Goal: Information Seeking & Learning: Learn about a topic

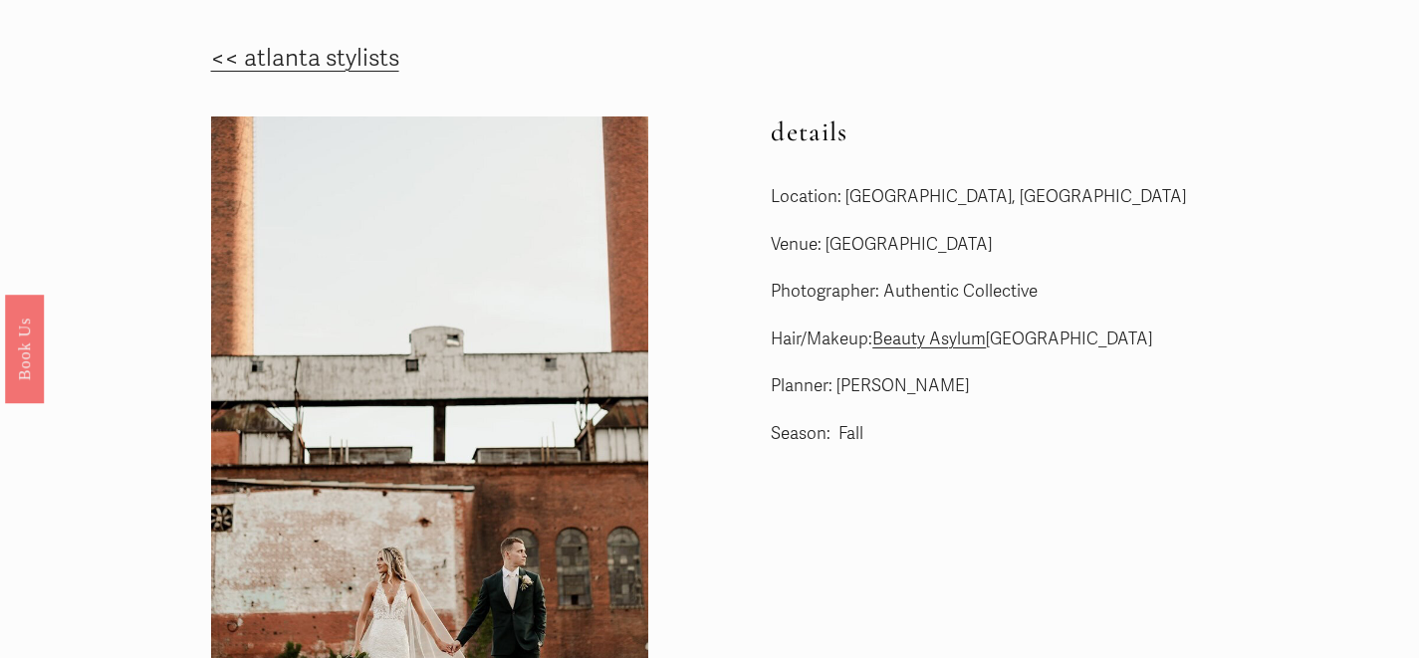
scroll to position [58, 0]
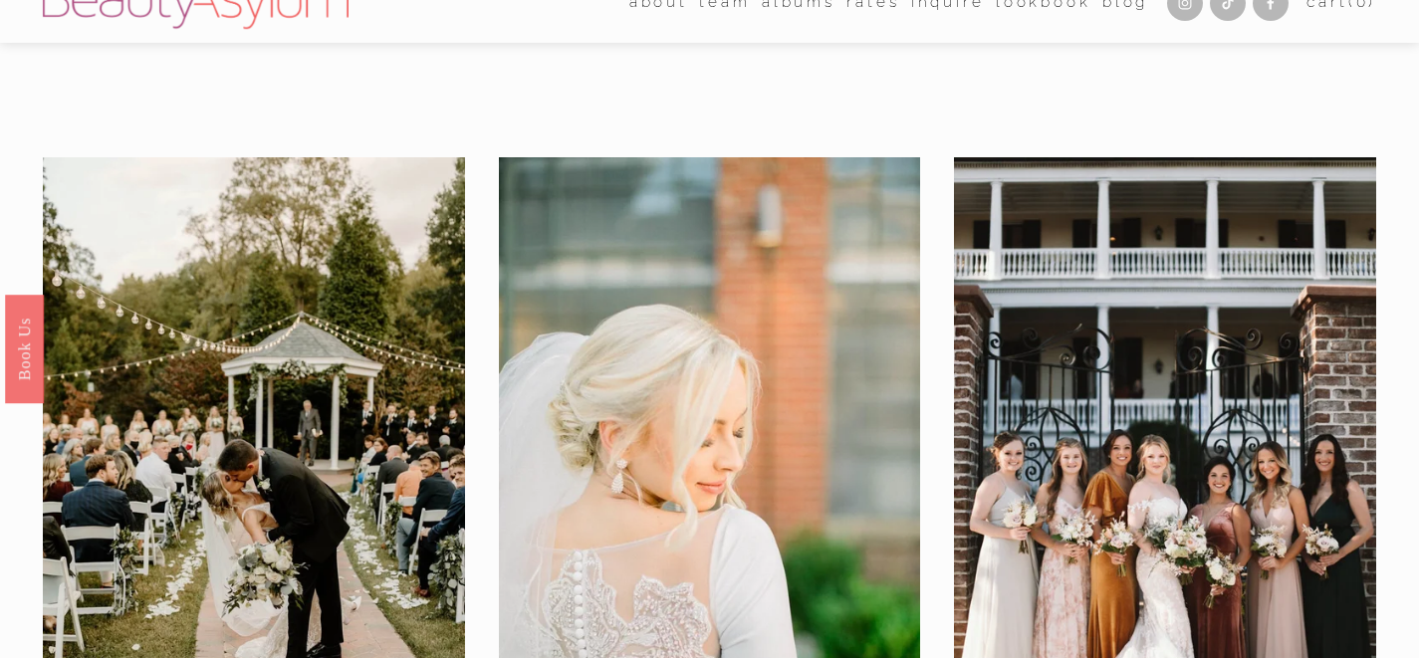
scroll to position [31, 0]
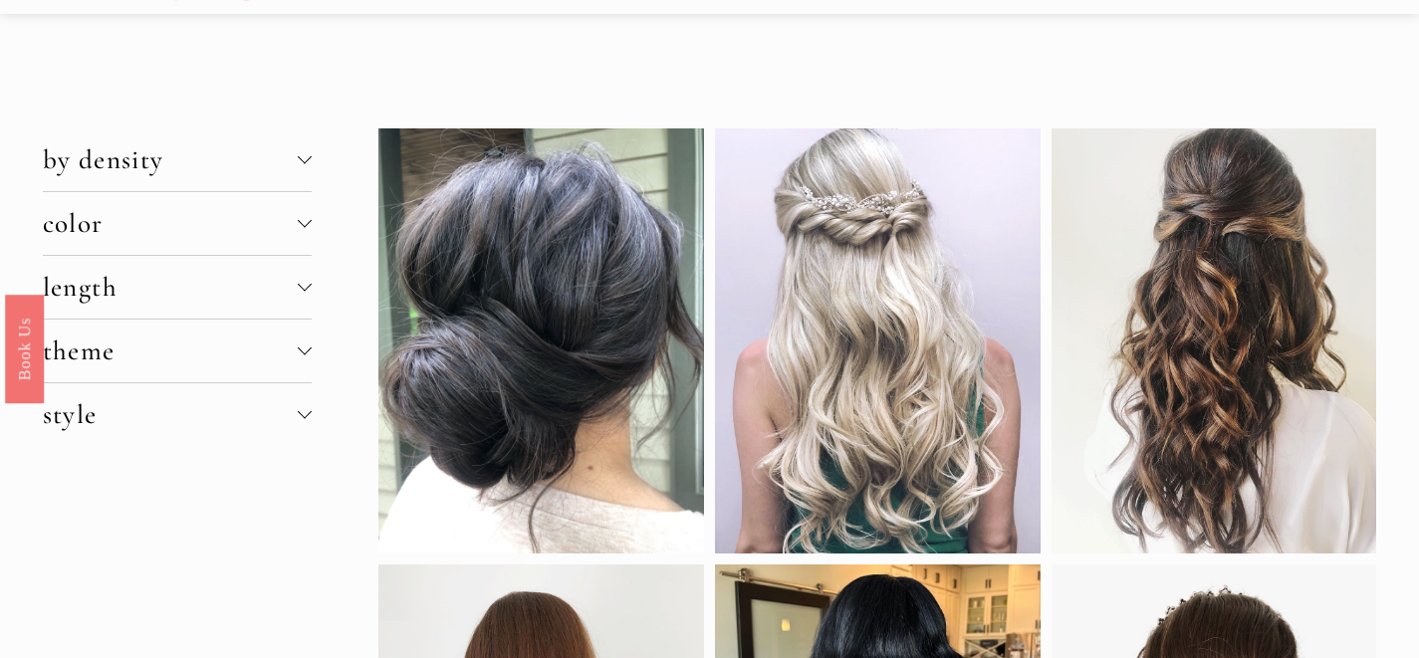
scroll to position [64, 0]
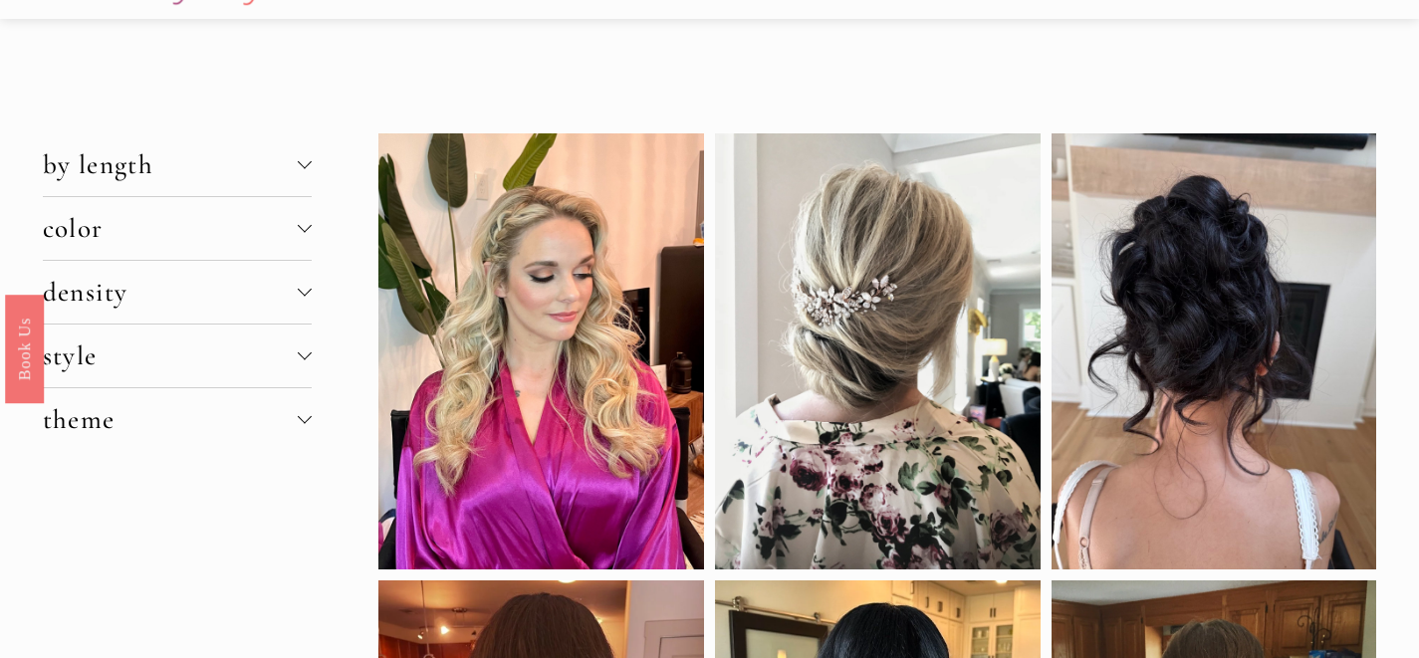
scroll to position [53, 0]
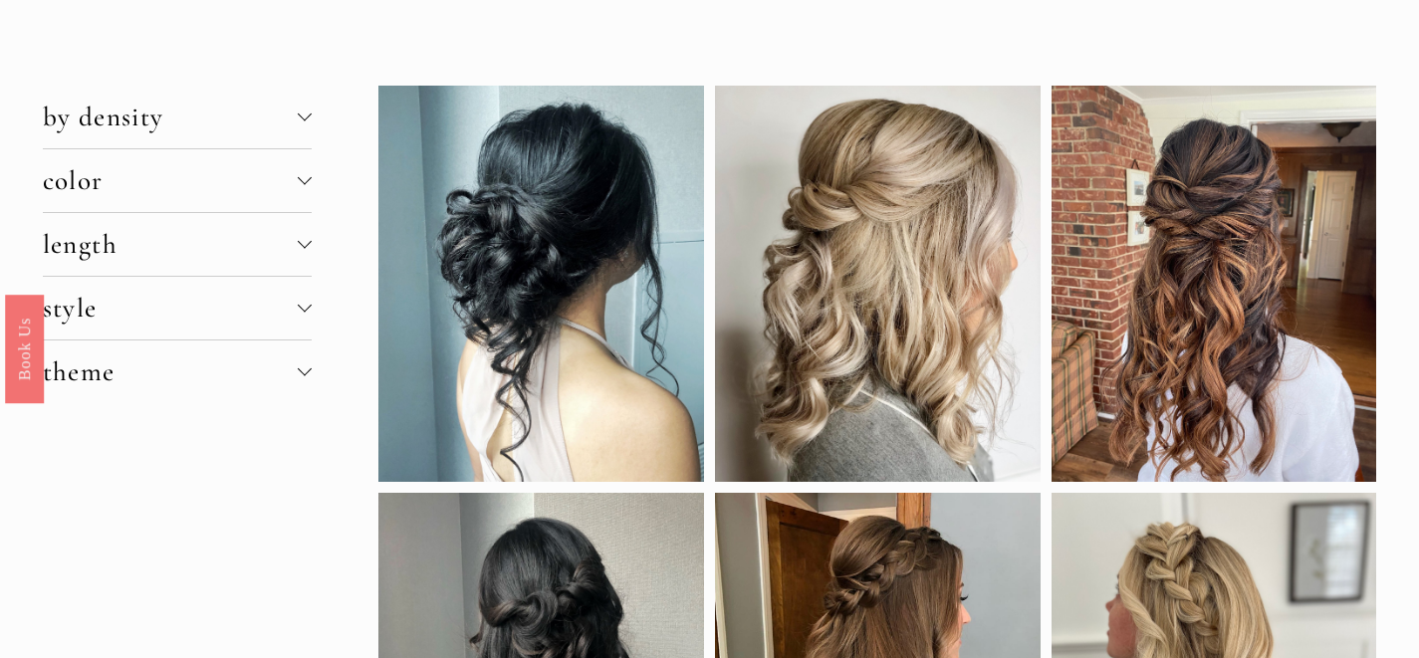
scroll to position [14, 0]
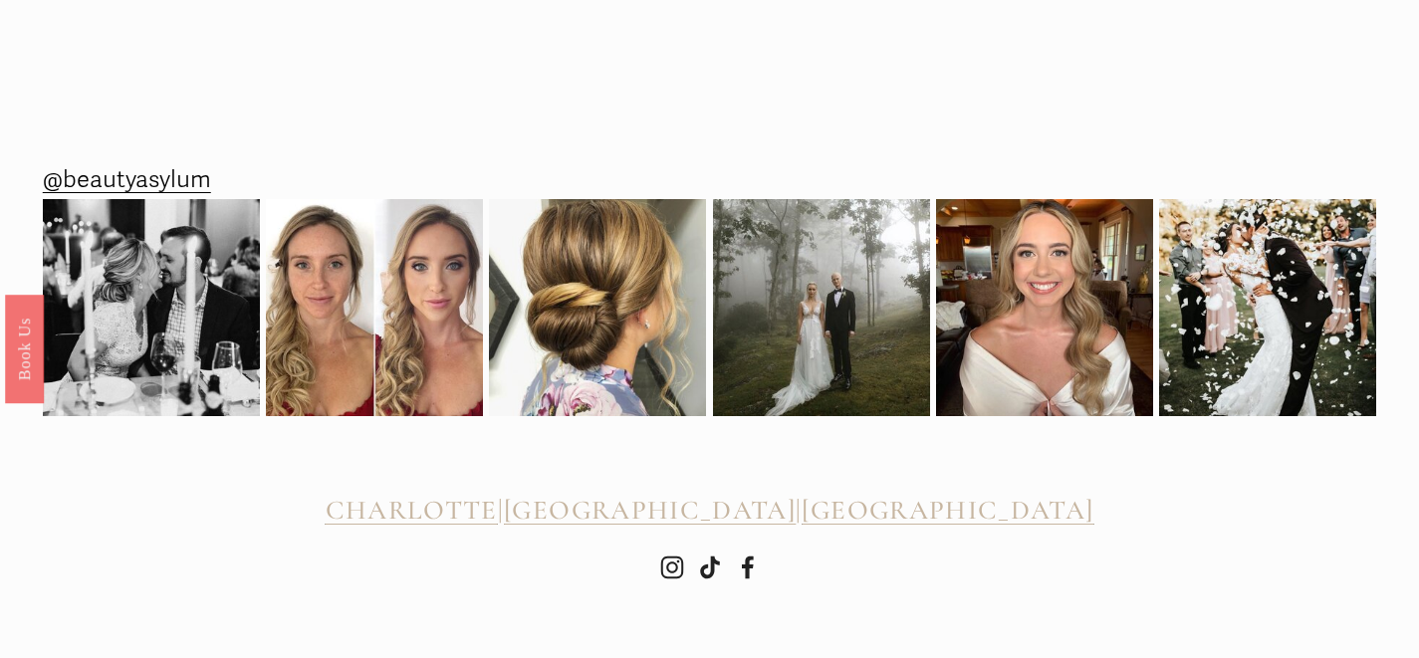
scroll to position [33, 0]
